Goal: Task Accomplishment & Management: Manage account settings

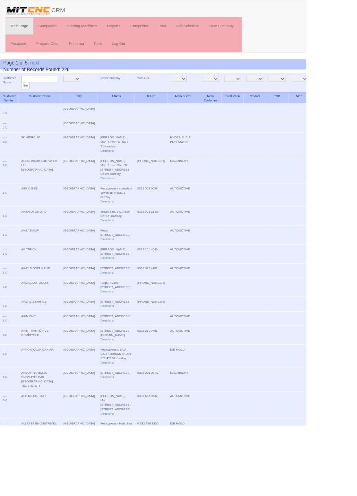
click at [22, 28] on link "Main Page" at bounding box center [22, 30] width 33 height 20
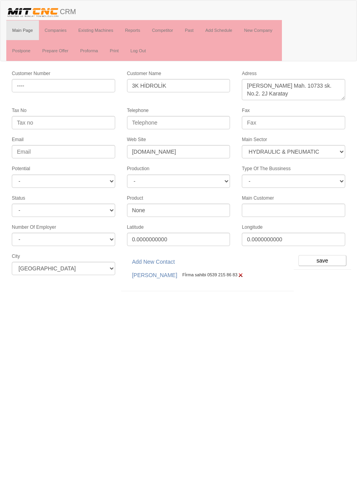
select select "372"
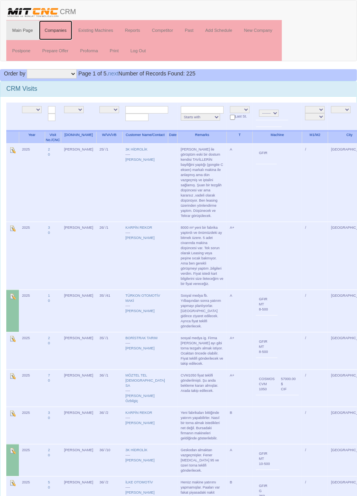
click at [60, 30] on link "Companies" at bounding box center [56, 30] width 34 height 20
